Goal: Navigation & Orientation: Go to known website

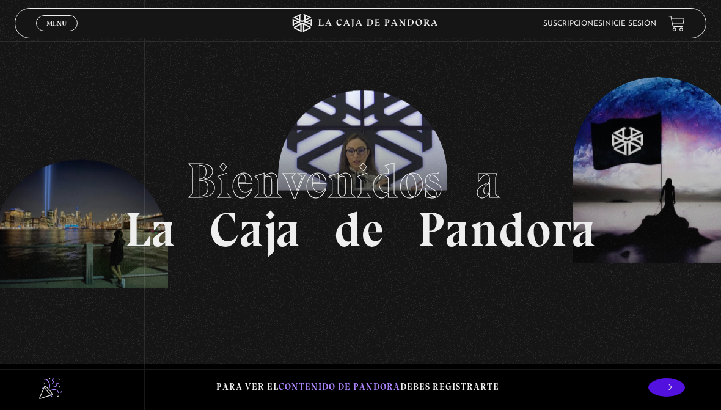
click at [603, 16] on li "Inicie sesión" at bounding box center [629, 23] width 54 height 16
click at [628, 24] on link "Inicie sesión" at bounding box center [629, 23] width 54 height 7
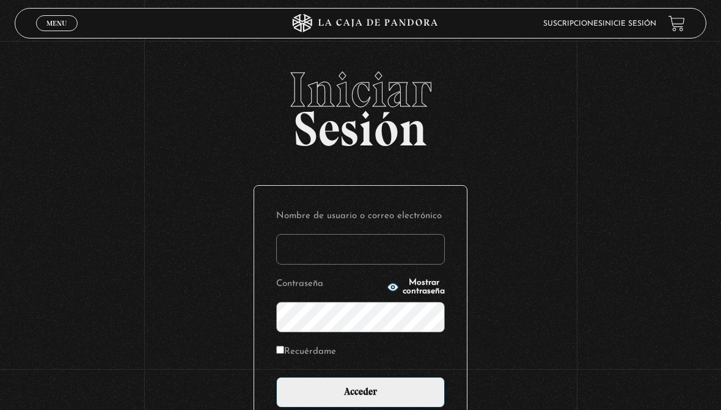
type input "[EMAIL_ADDRESS][DOMAIN_NAME]"
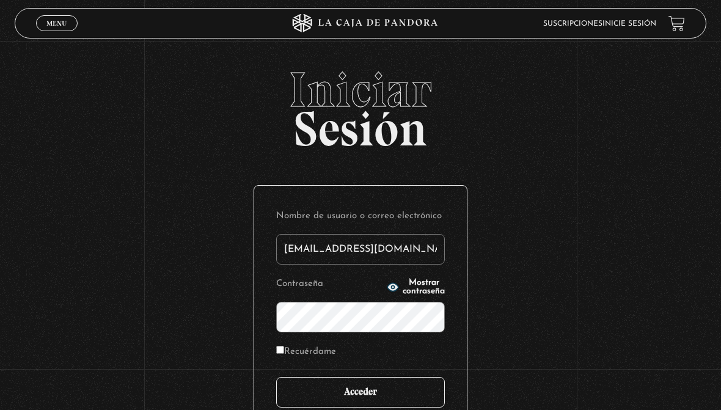
click at [387, 383] on input "Acceder" at bounding box center [360, 392] width 169 height 31
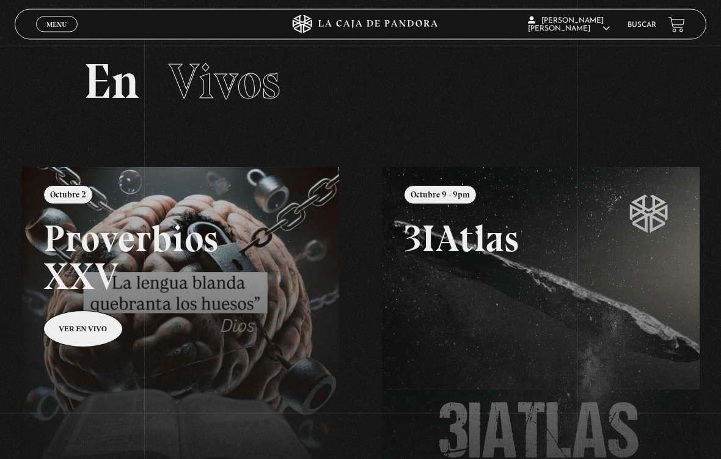
scroll to position [22, 0]
